Goal: Find specific page/section: Find specific page/section

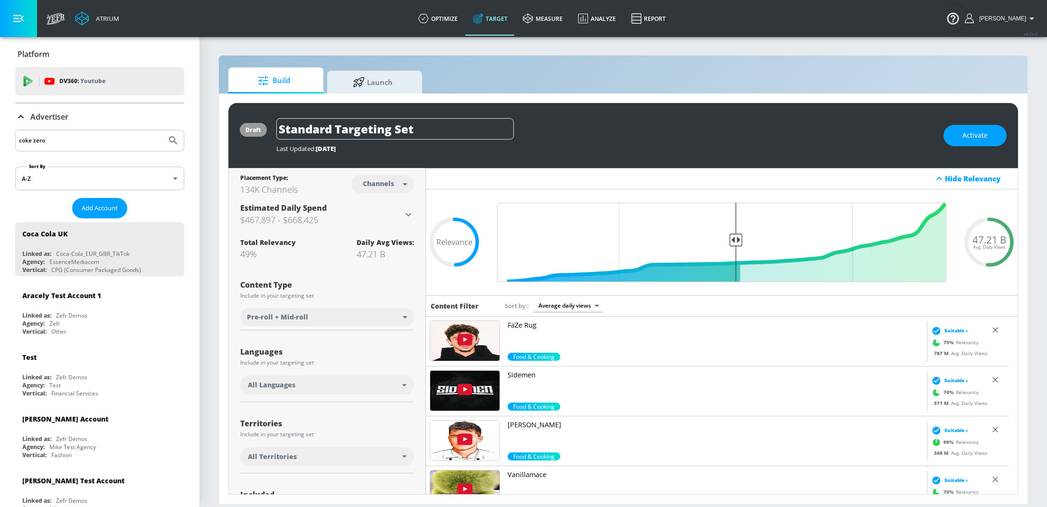
click at [72, 142] on input "coke zero" at bounding box center [91, 140] width 144 height 12
click at [48, 141] on input "Search by name" at bounding box center [91, 140] width 144 height 12
type input "EA"
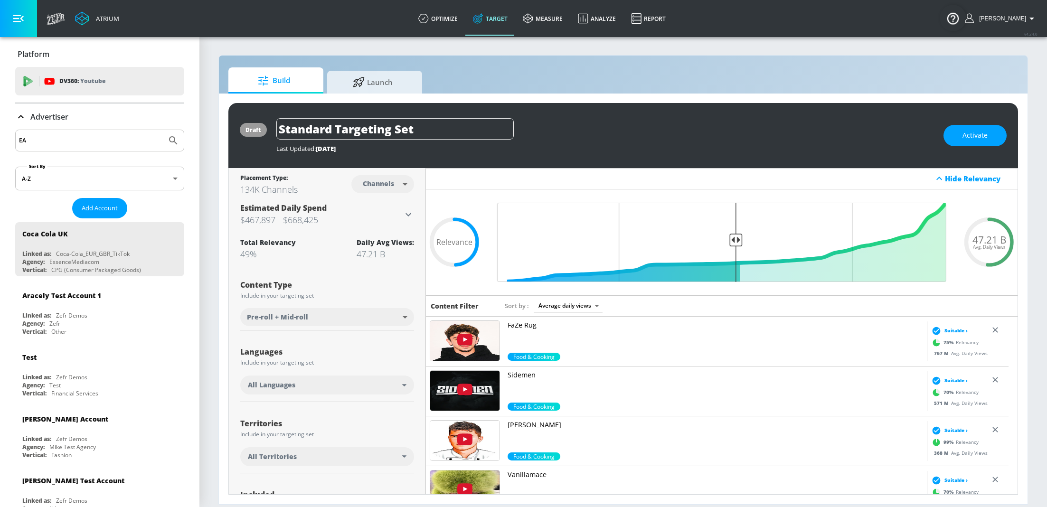
click at [163, 130] on button "Submit Search" at bounding box center [173, 140] width 21 height 21
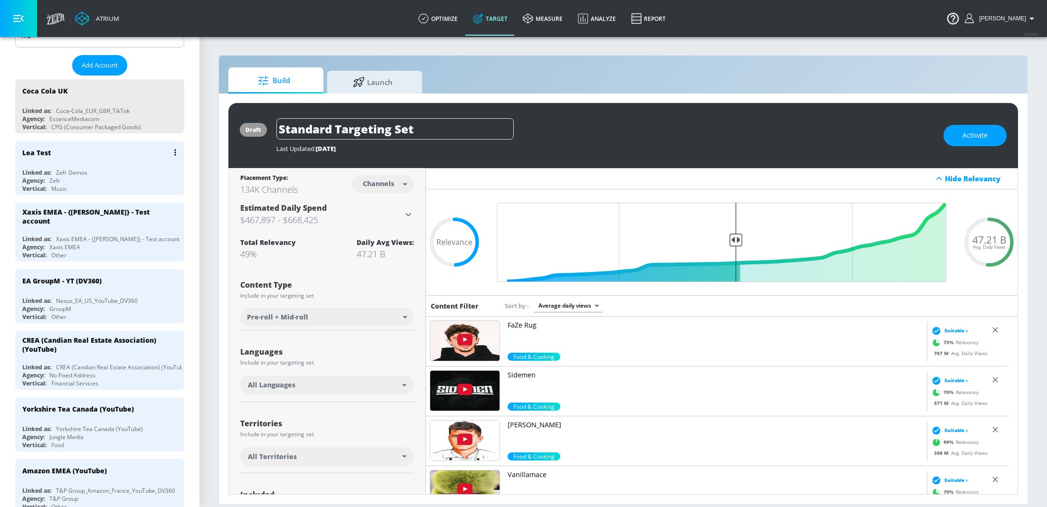
scroll to position [163, 0]
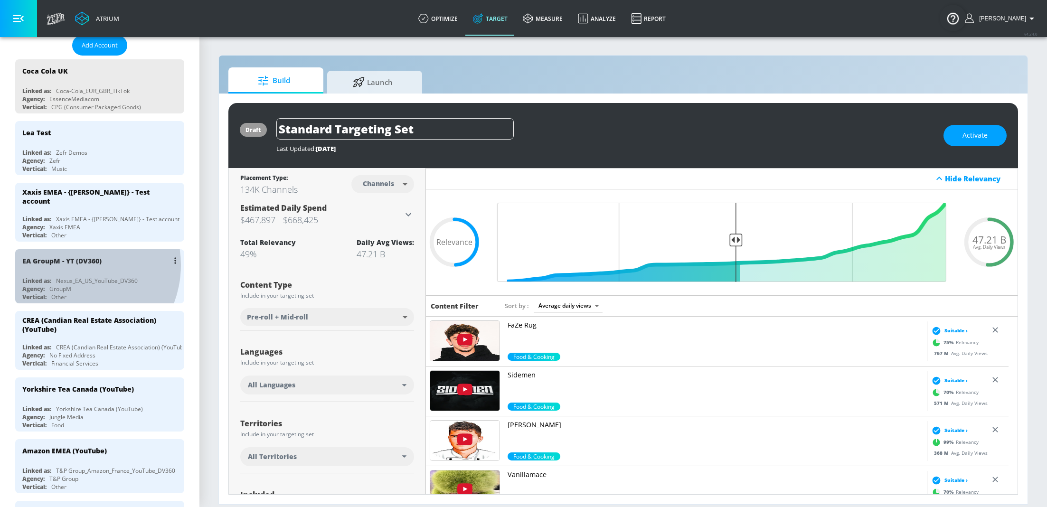
click at [71, 264] on div "EA GroupM - YT (DV360)" at bounding box center [61, 260] width 79 height 9
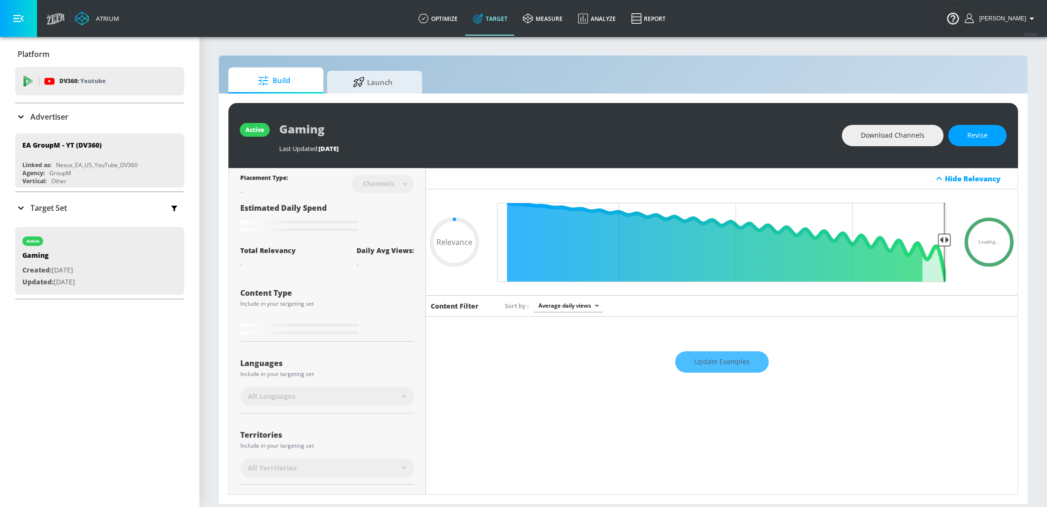
type input "0.6"
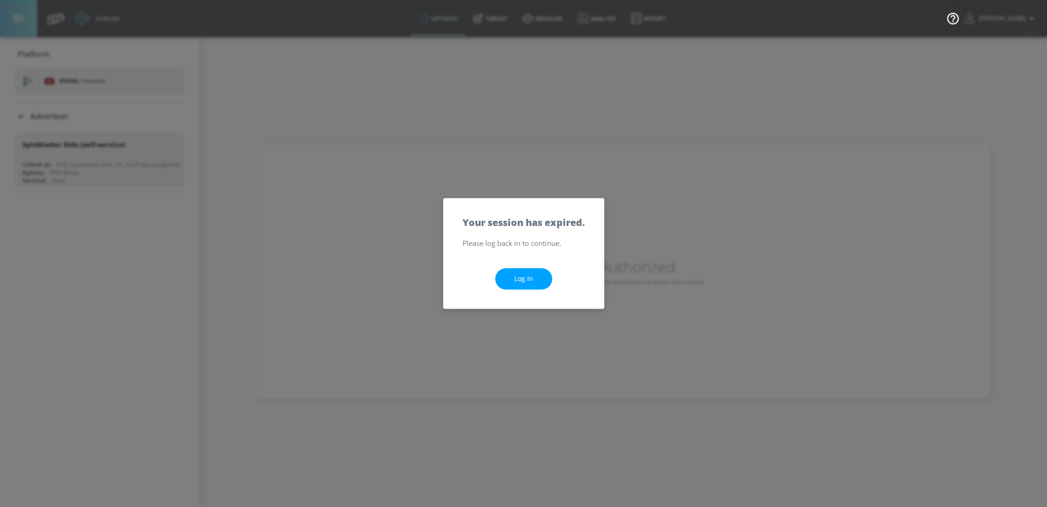
click at [78, 96] on div "Your session has expired. Please log back in to continue. Log In" at bounding box center [523, 253] width 1047 height 507
click at [529, 284] on link "Log In" at bounding box center [523, 278] width 57 height 21
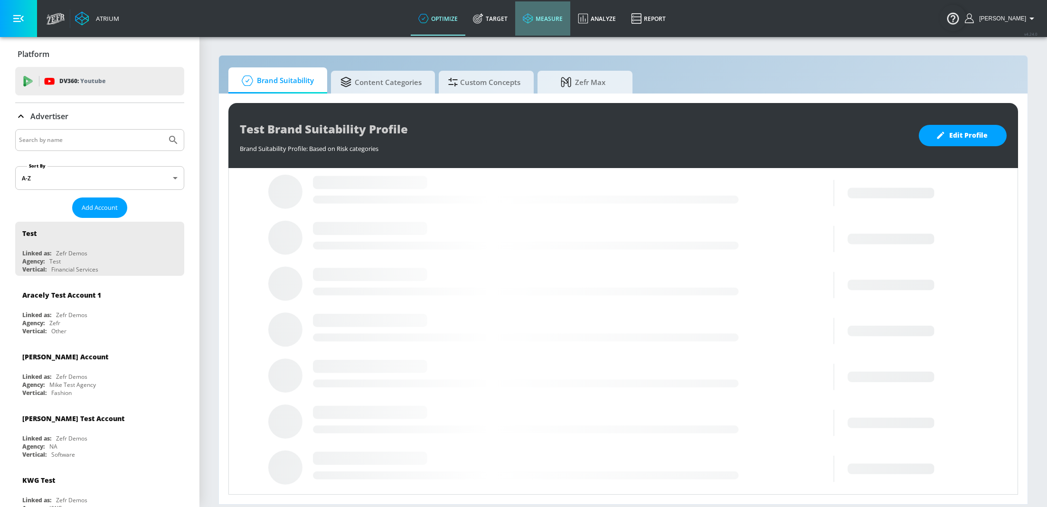
click at [559, 10] on link "measure" at bounding box center [542, 18] width 55 height 34
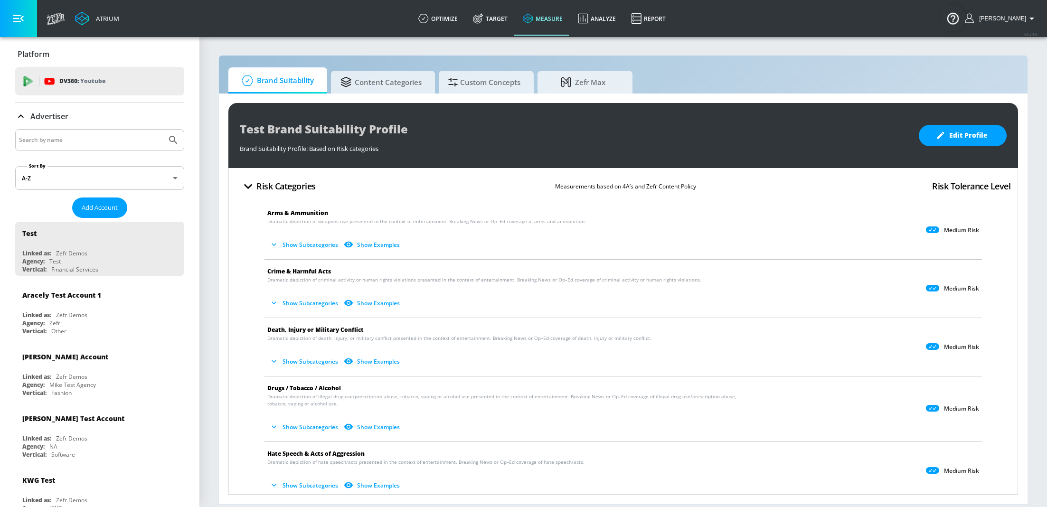
click at [76, 137] on input "Search by name" at bounding box center [91, 140] width 144 height 12
